Goal: Find specific page/section: Find specific page/section

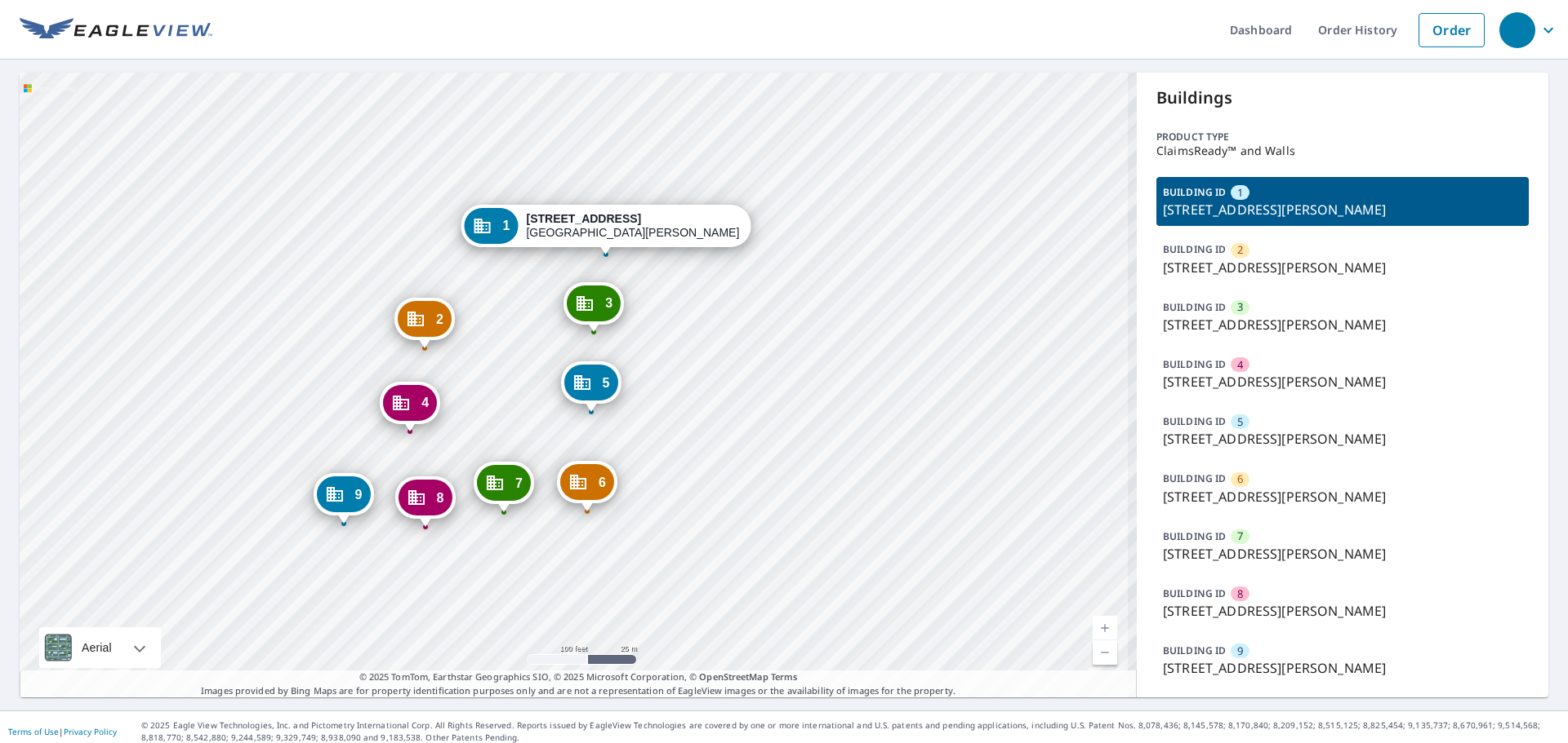
drag, startPoint x: 495, startPoint y: 395, endPoint x: 461, endPoint y: 268, distance: 131.5
click at [466, 249] on div "2 8636 Savanna Oaks Bay Saint Paul, MN 55125 3 8622 Savanna Oaks Bay Saint Paul…" at bounding box center [578, 385] width 1117 height 625
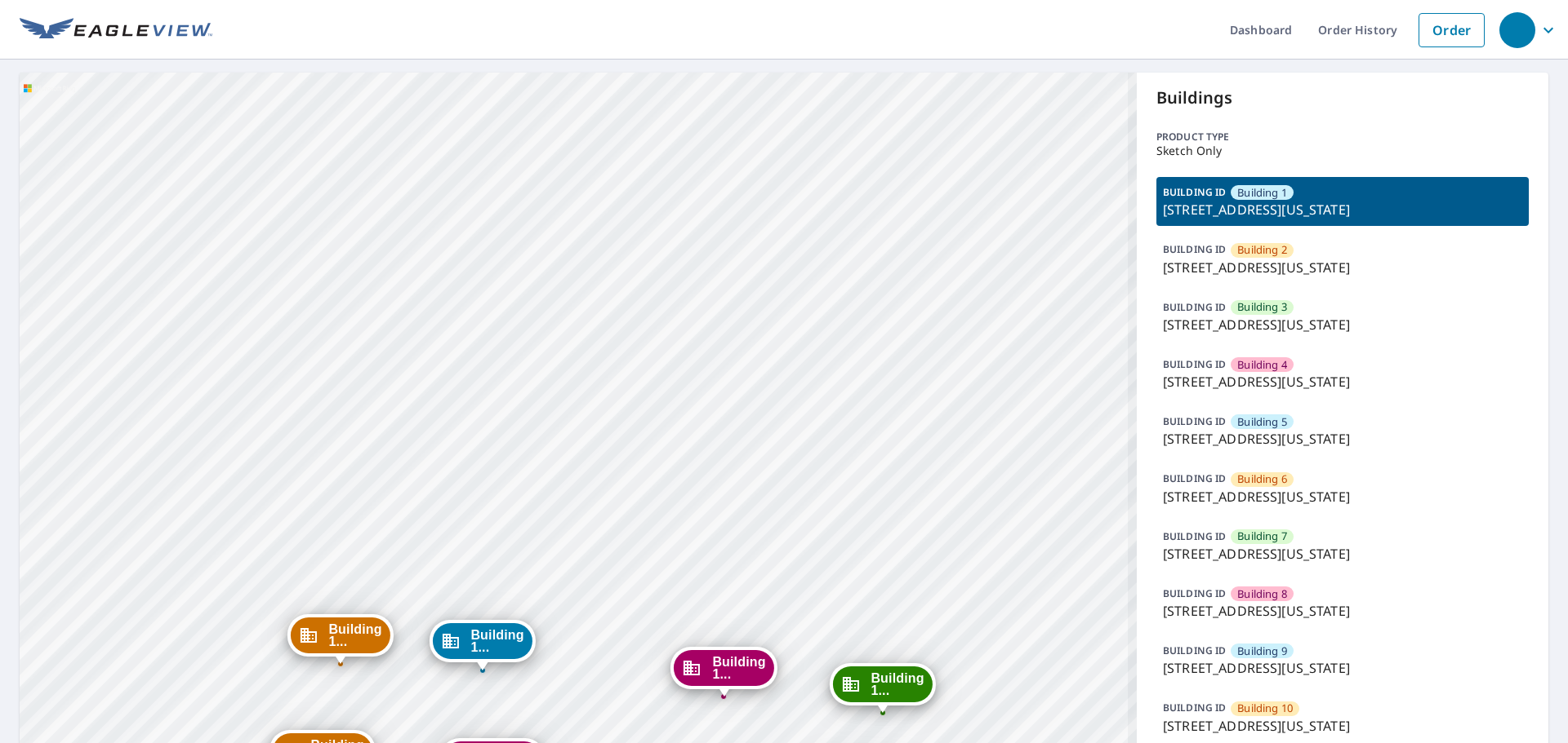
drag, startPoint x: 551, startPoint y: 417, endPoint x: 540, endPoint y: 228, distance: 189.3
click at [540, 228] on div "Building 2 1315 e 89th st Kansas City, MO 64131 Building 3 1315 e 89th st Kansa…" at bounding box center [578, 528] width 1117 height 913
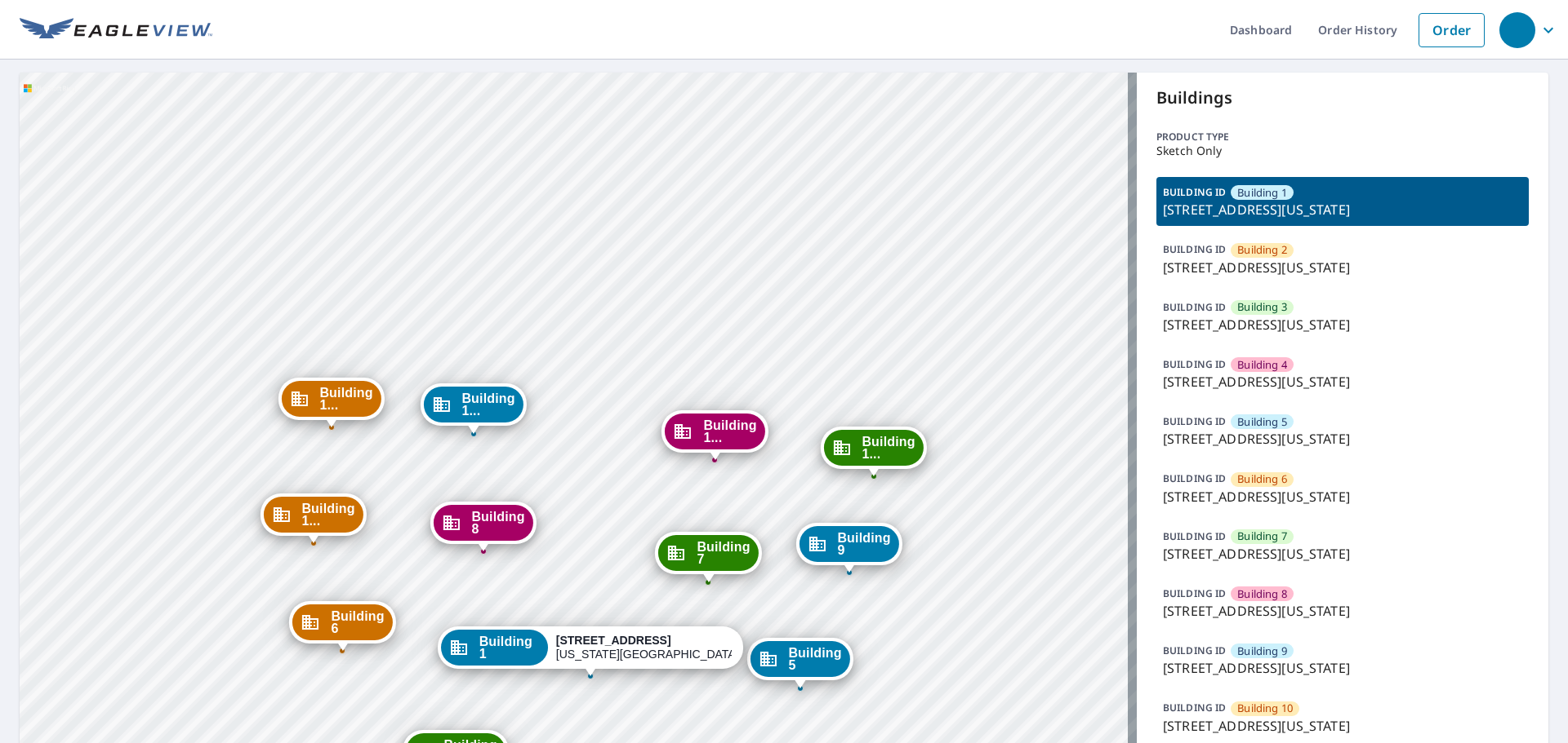
drag, startPoint x: 501, startPoint y: 395, endPoint x: 524, endPoint y: 269, distance: 128.1
click at [514, 393] on span "Building 1..." at bounding box center [488, 405] width 53 height 25
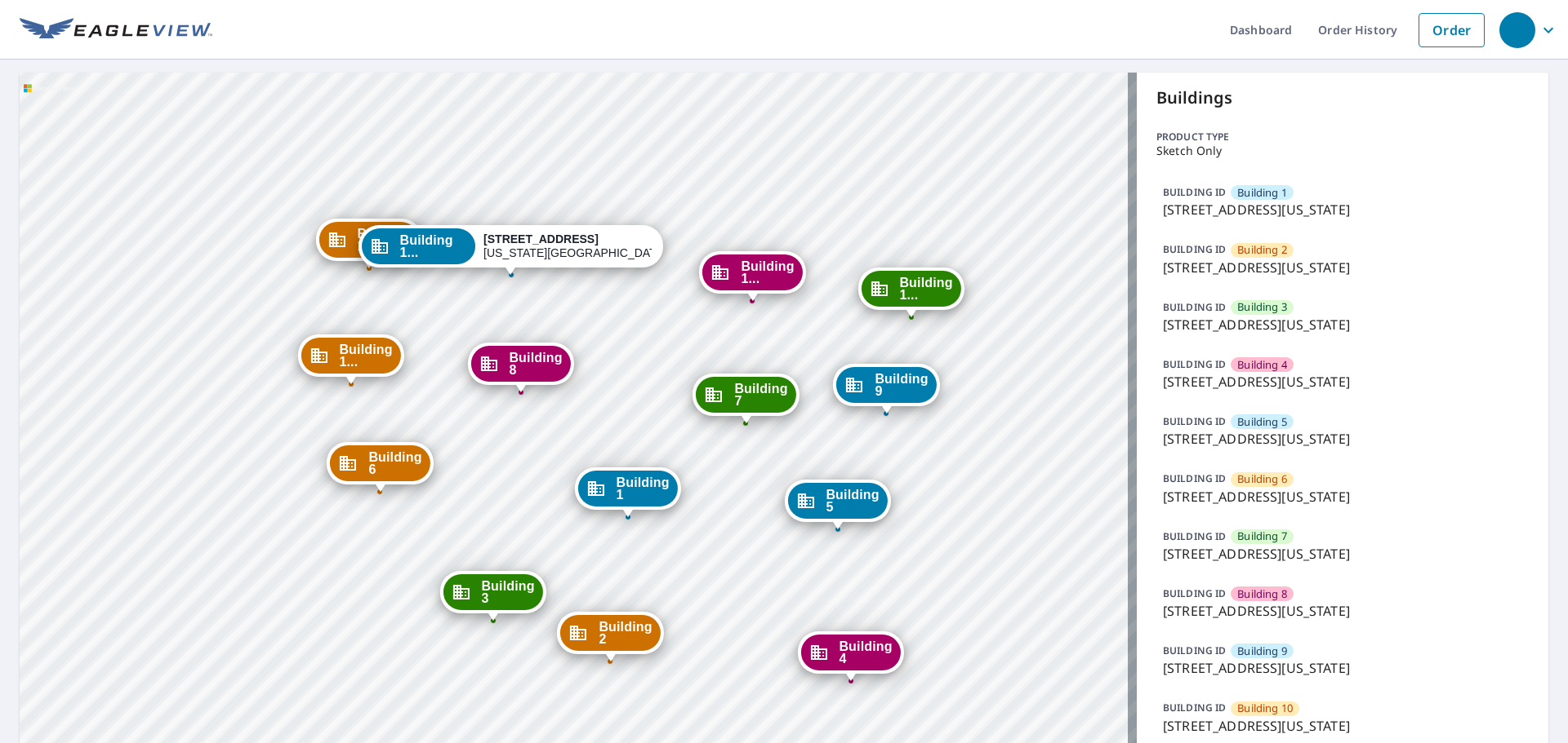
drag, startPoint x: 604, startPoint y: 397, endPoint x: 538, endPoint y: 139, distance: 266.3
click at [539, 140] on div "Building 1 1315 E 89th St Kansas City, MO 64131 Building 2 1315 e 89th st Kansa…" at bounding box center [578, 528] width 1117 height 913
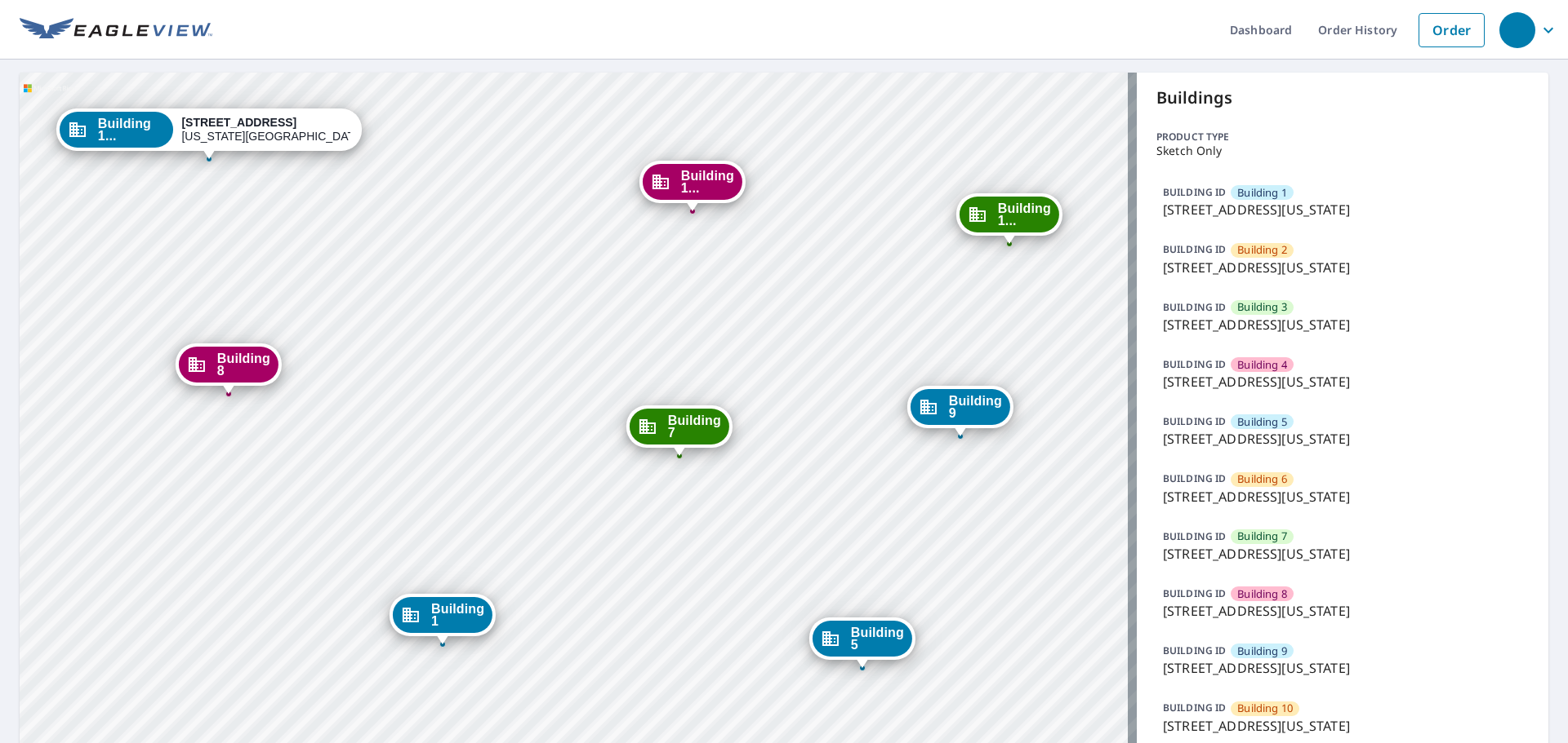
drag, startPoint x: 697, startPoint y: 381, endPoint x: 547, endPoint y: 359, distance: 151.6
click at [547, 363] on div "Building 1 1315 E 89th St Kansas City, MO 64131 Building 2 1315 e 89th st Kansa…" at bounding box center [578, 528] width 1117 height 913
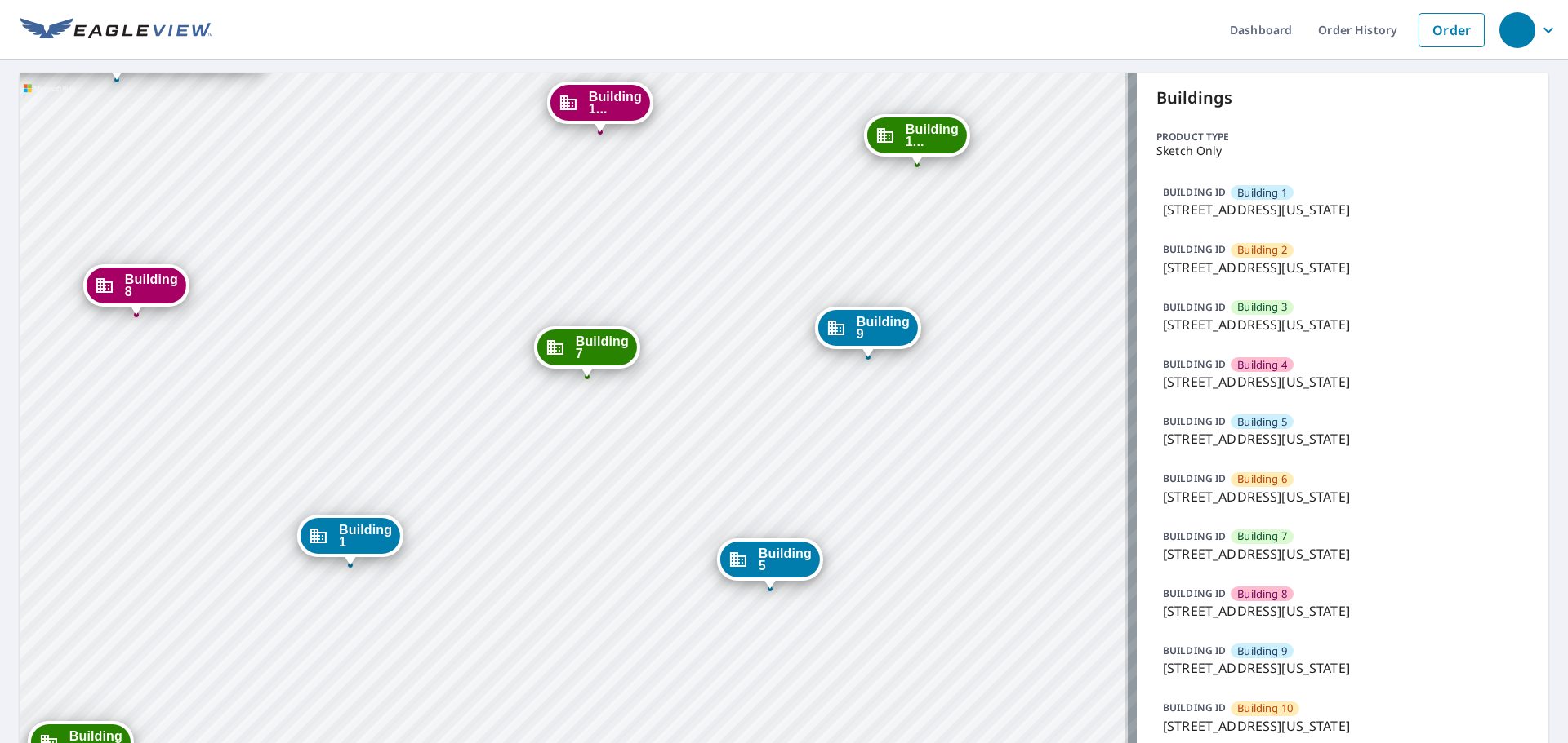
drag, startPoint x: 784, startPoint y: 291, endPoint x: 695, endPoint y: 203, distance: 125.2
click at [695, 203] on div "Building 1 1315 E 89th St Kansas City, MO 64131 Building 2 1315 e 89th st Kansa…" at bounding box center [578, 528] width 1117 height 913
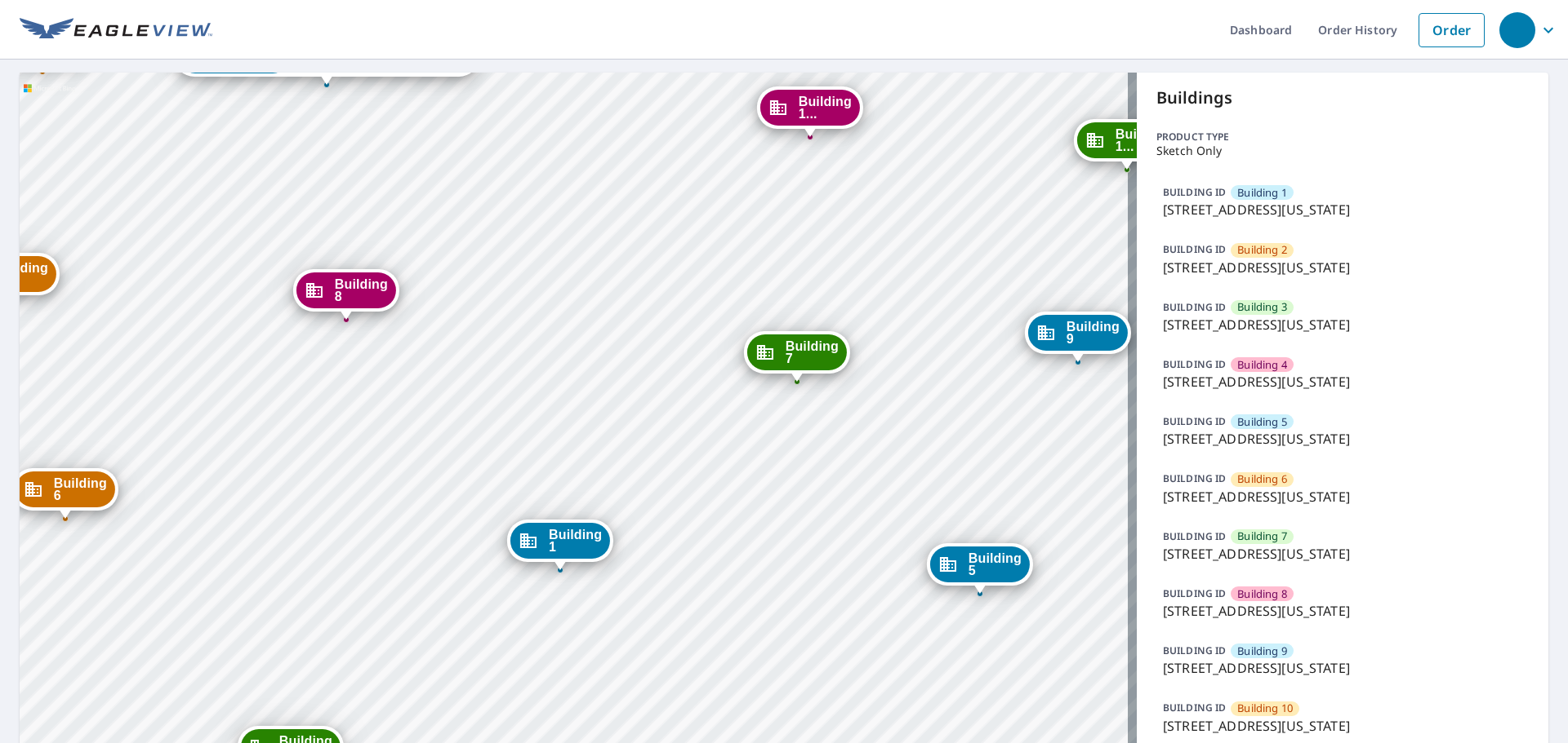
drag, startPoint x: 548, startPoint y: 423, endPoint x: 640, endPoint y: 468, distance: 102.4
click at [640, 468] on div "Building 1 1315 E 89th St Kansas City, MO 64131 Building 2 1315 e 89th st Kansa…" at bounding box center [578, 528] width 1117 height 913
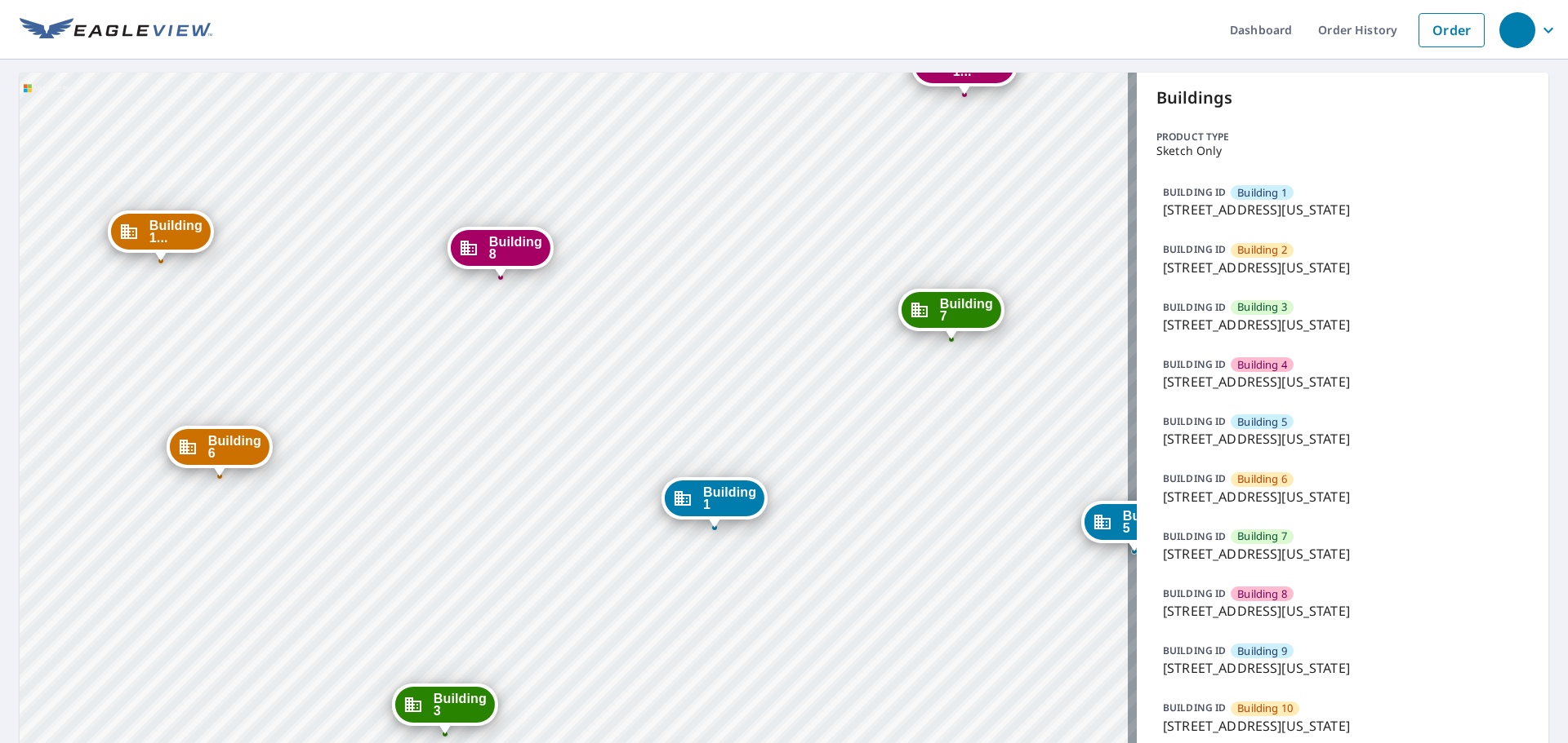
drag, startPoint x: 407, startPoint y: 389, endPoint x: 638, endPoint y: 297, distance: 248.6
click at [638, 297] on div "Building 1 1315 E 89th St Kansas City, MO 64131 Building 2 1315 e 89th st Kansa…" at bounding box center [578, 528] width 1117 height 913
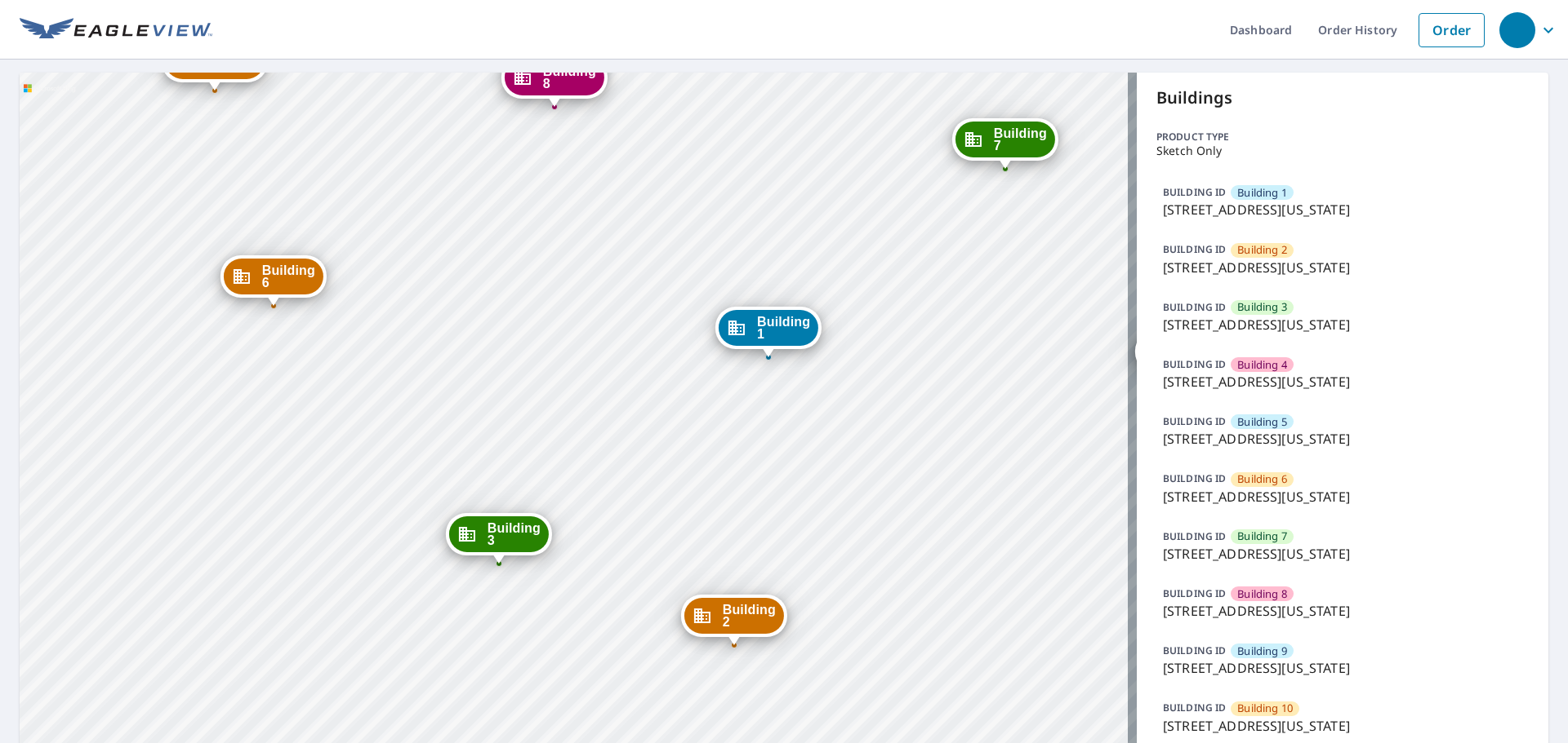
drag, startPoint x: 568, startPoint y: 469, endPoint x: 544, endPoint y: 314, distance: 156.8
click at [544, 314] on div "Building 1 1315 E 89th St Kansas City, MO 64131 Building 2 1315 e 89th st Kansa…" at bounding box center [578, 528] width 1117 height 913
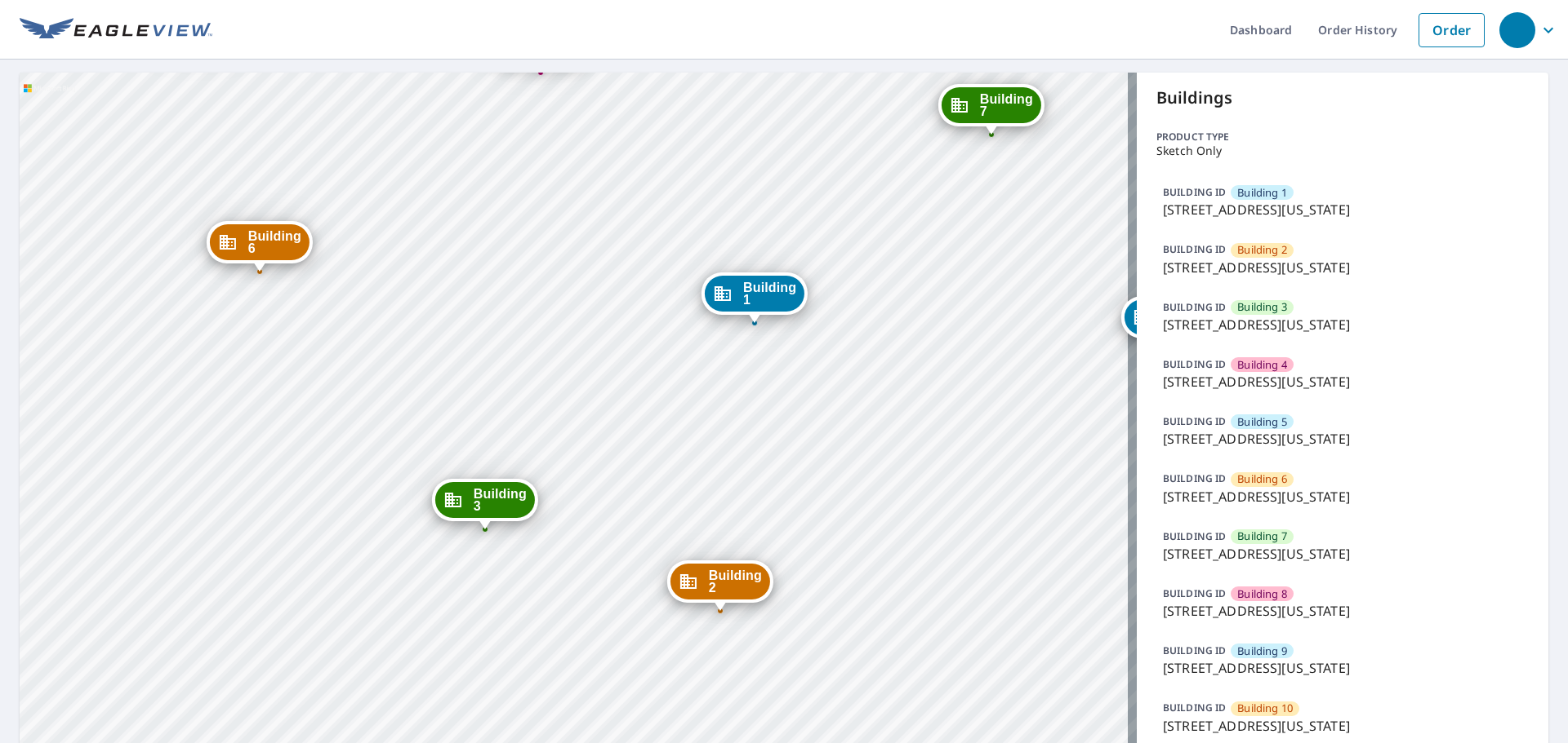
drag, startPoint x: 592, startPoint y: 353, endPoint x: 575, endPoint y: 352, distance: 17.0
click at [589, 352] on div "Building 1 1315 E 89th St Kansas City, MO 64131 Building 2 1315 e 89th st Kansa…" at bounding box center [578, 528] width 1117 height 913
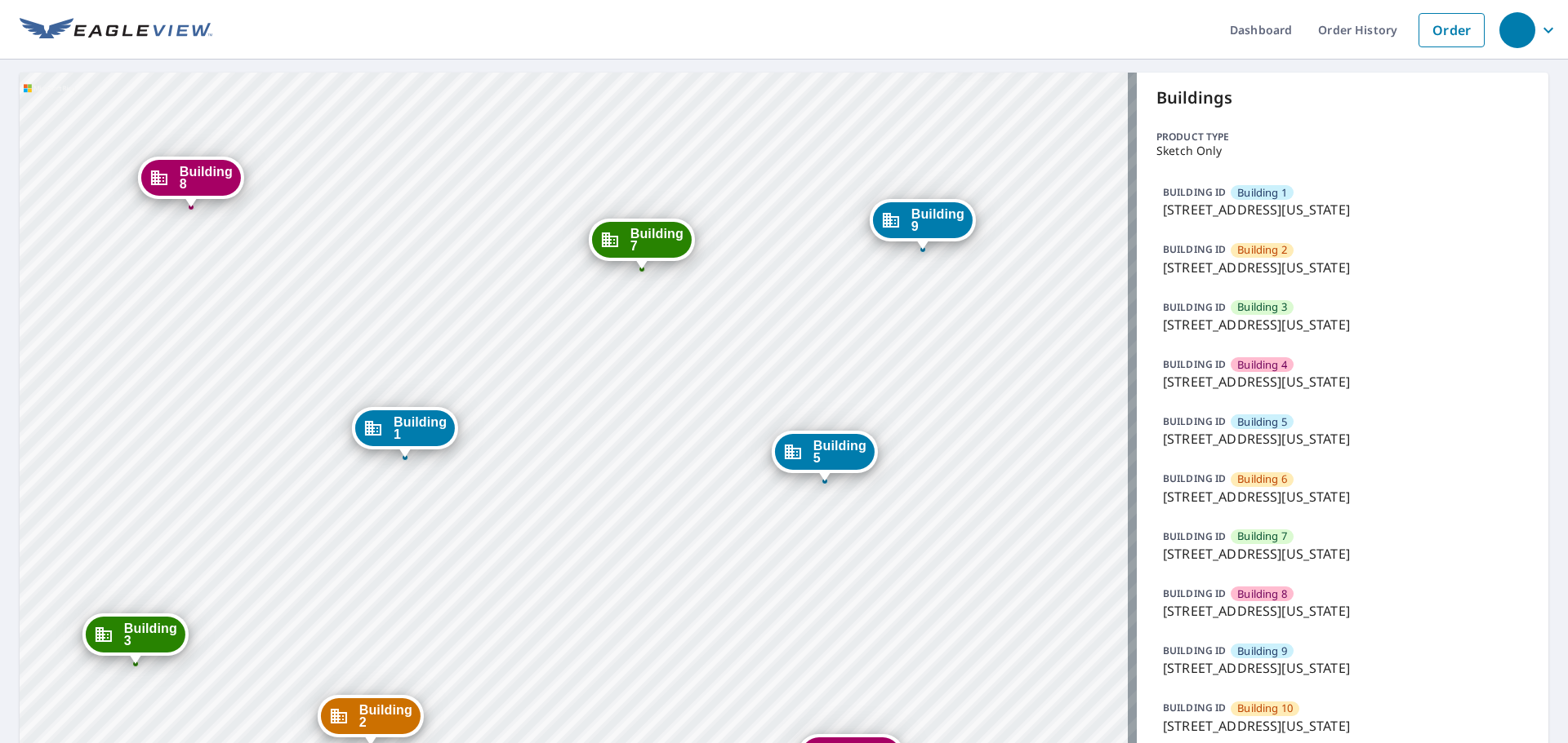
drag, startPoint x: 803, startPoint y: 458, endPoint x: 508, endPoint y: 562, distance: 312.8
click at [512, 563] on div "Building 1 1315 E 89th St Kansas City, MO 64131 Building 2 1315 e 89th st Kansa…" at bounding box center [578, 528] width 1117 height 913
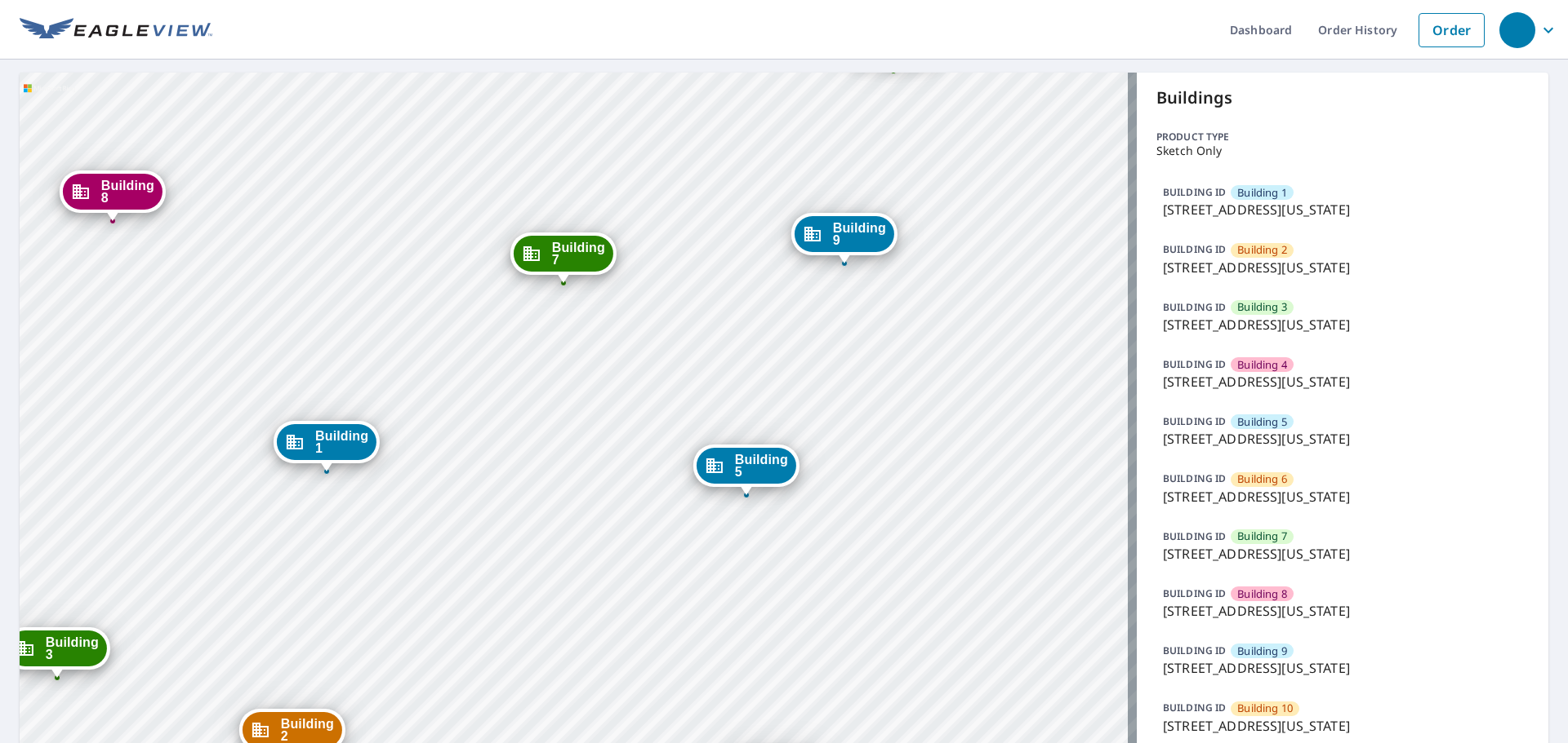
drag, startPoint x: 577, startPoint y: 536, endPoint x: 532, endPoint y: 504, distance: 55.2
click at [538, 539] on div "Building 1 1315 E 89th St Kansas City, MO 64131 Building 2 1315 e 89th st Kansa…" at bounding box center [578, 528] width 1117 height 913
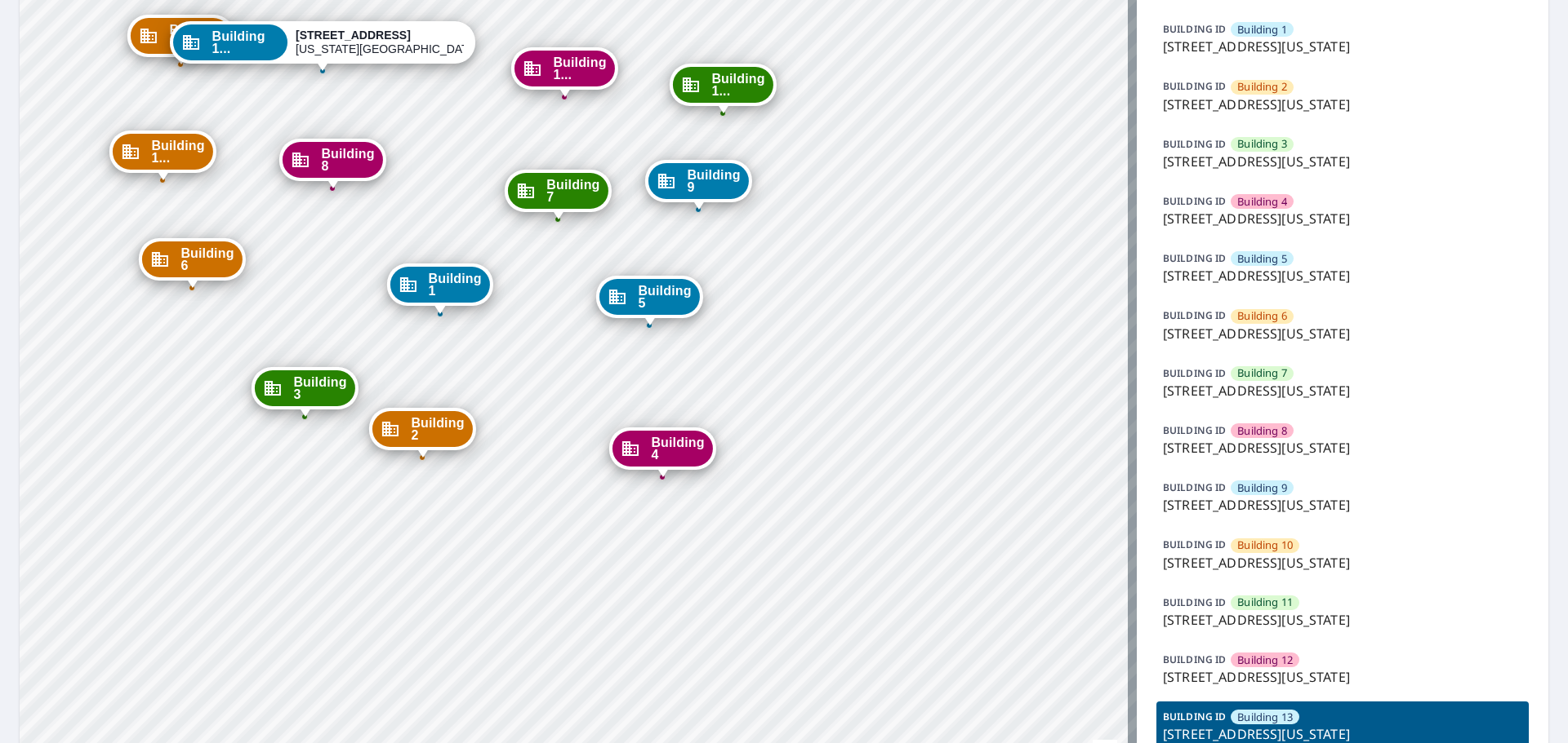
scroll to position [245, 0]
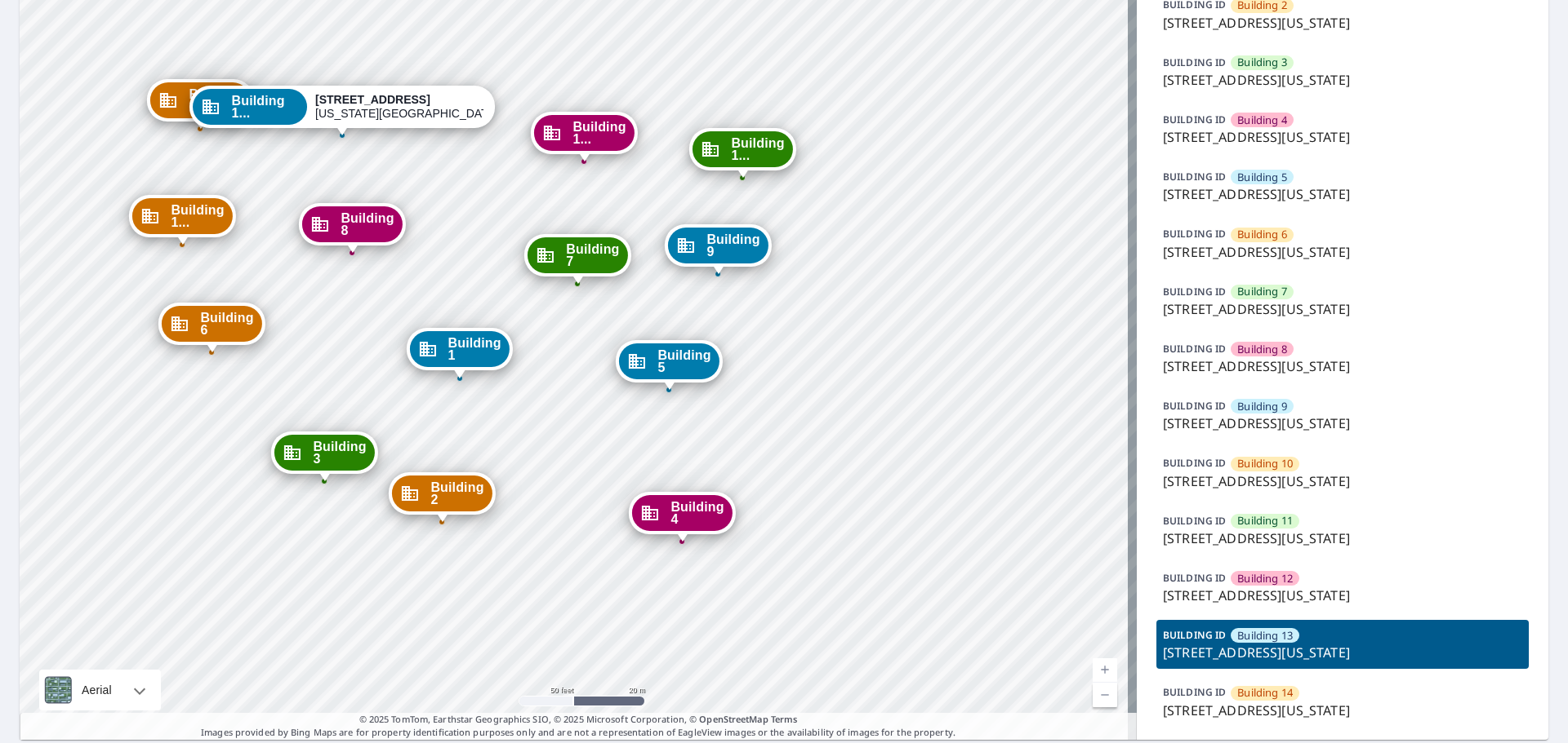
drag, startPoint x: 743, startPoint y: 266, endPoint x: 763, endPoint y: 412, distance: 147.4
click at [763, 412] on div "Building 1 1315 E 89th St Kansas City, MO 64131 Building 2 1315 e 89th st Kansa…" at bounding box center [578, 284] width 1117 height 913
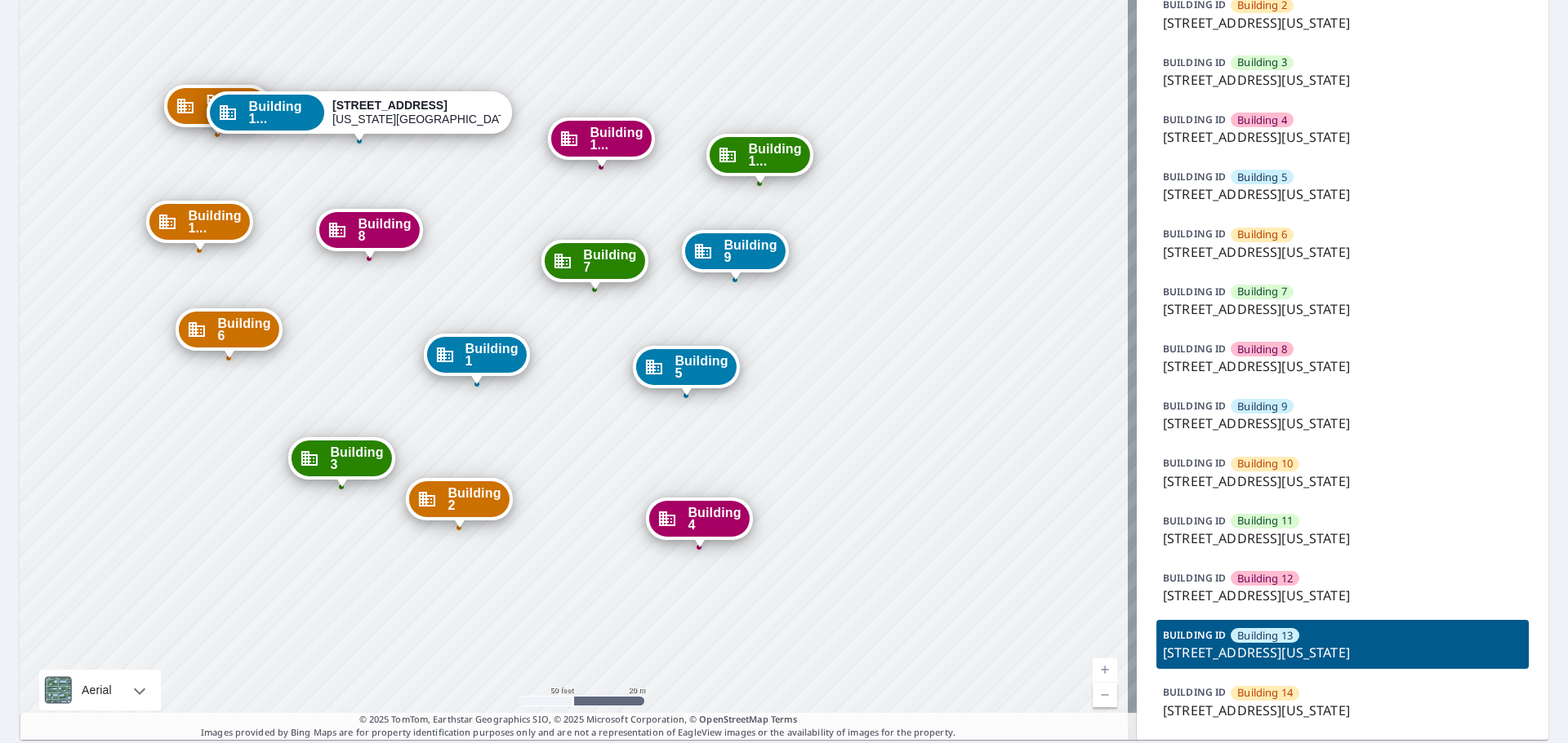
drag, startPoint x: 324, startPoint y: 376, endPoint x: 20, endPoint y: 395, distance: 304.6
click at [366, 395] on div "Building 1 1315 E 89th St Kansas City, MO 64131 Building 2 1315 e 89th st Kansa…" at bounding box center [578, 284] width 1117 height 913
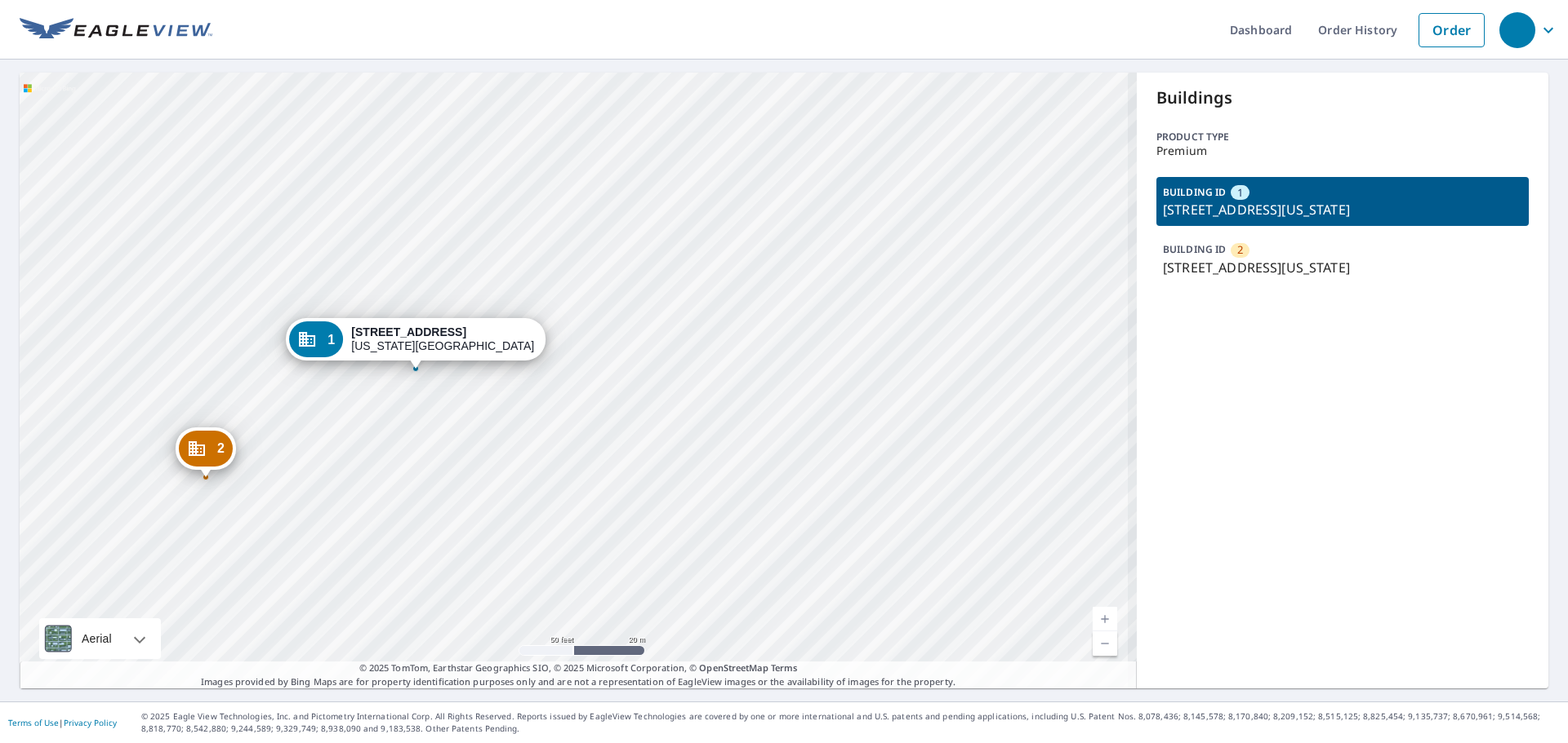
click at [681, 379] on div "2 [STREET_ADDRESS][GEOGRAPHIC_DATA][US_STATE][STREET_ADDRESS][US_STATE]" at bounding box center [578, 380] width 1117 height 616
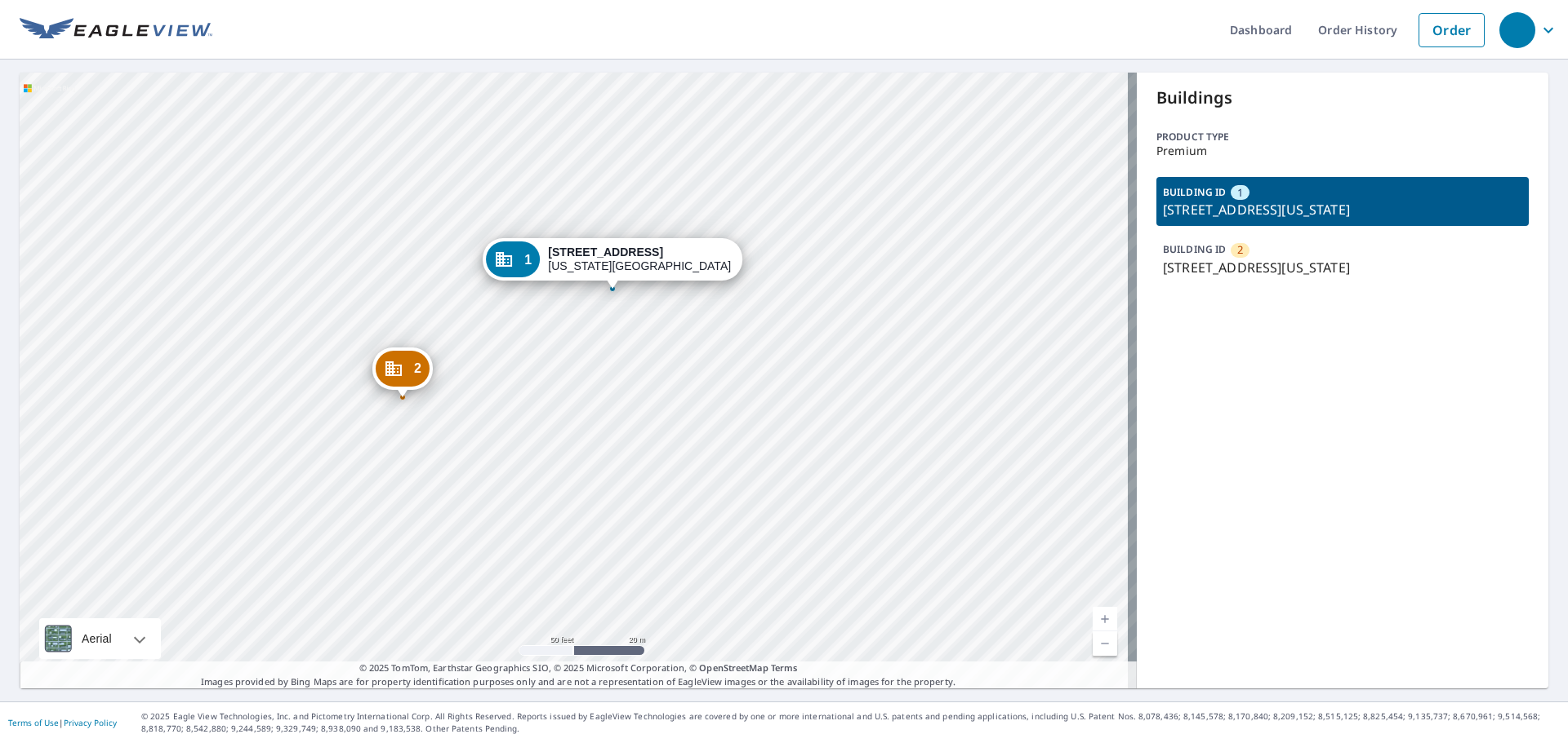
drag, startPoint x: 415, startPoint y: 379, endPoint x: 525, endPoint y: 345, distance: 115.1
click at [525, 345] on div "2 [STREET_ADDRESS][GEOGRAPHIC_DATA][US_STATE][STREET_ADDRESS][US_STATE]" at bounding box center [578, 380] width 1117 height 616
